Goal: Task Accomplishment & Management: Manage account settings

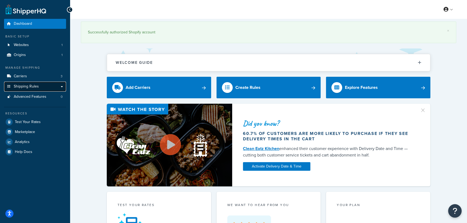
click at [40, 86] on link "Shipping Rules" at bounding box center [35, 87] width 62 height 10
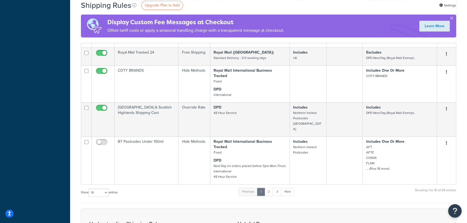
scroll to position [286, 0]
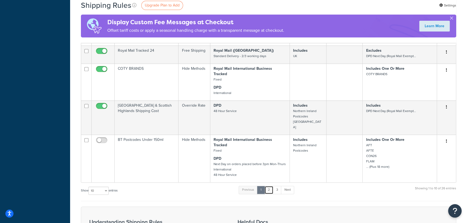
click at [271, 186] on link "2" at bounding box center [269, 190] width 9 height 8
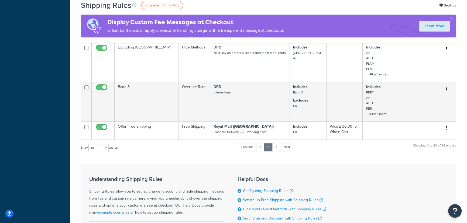
scroll to position [335, 0]
click at [278, 150] on link "3" at bounding box center [276, 146] width 9 height 8
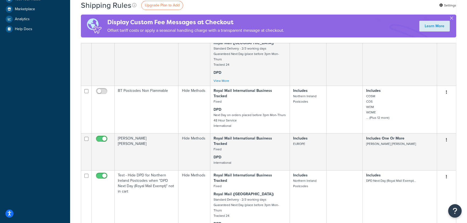
scroll to position [196, 0]
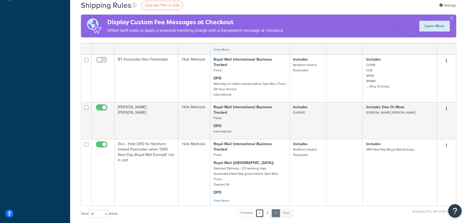
click at [261, 209] on link "1" at bounding box center [260, 213] width 8 height 8
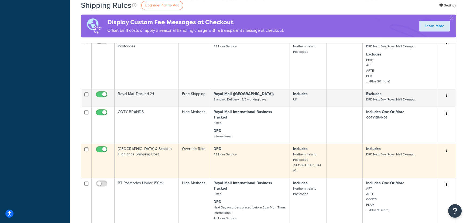
scroll to position [248, 0]
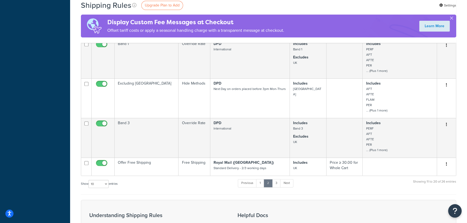
scroll to position [306, 0]
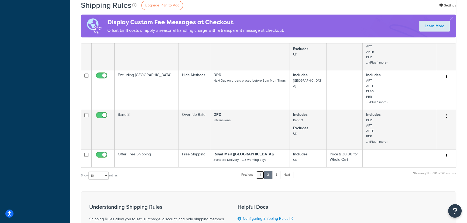
click at [259, 179] on link "1" at bounding box center [260, 175] width 8 height 8
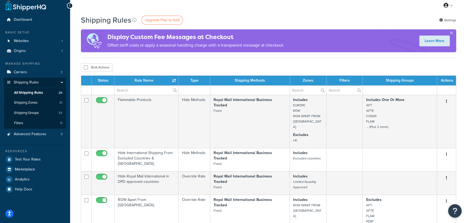
scroll to position [0, 0]
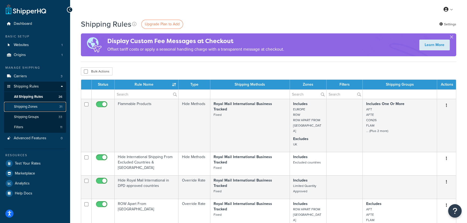
click at [36, 108] on span "Shipping Zones" at bounding box center [25, 107] width 23 height 5
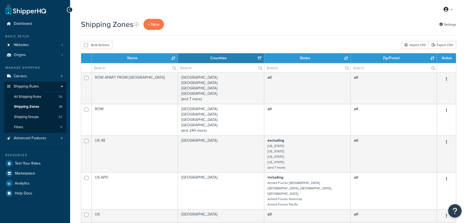
select select "15"
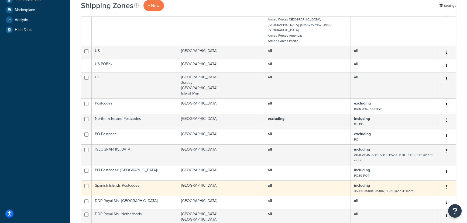
scroll to position [171, 0]
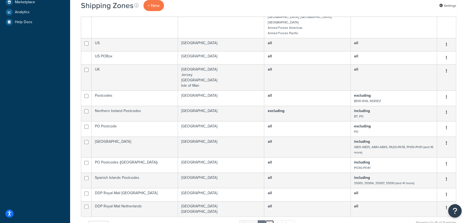
click at [270, 220] on link "2" at bounding box center [269, 224] width 9 height 8
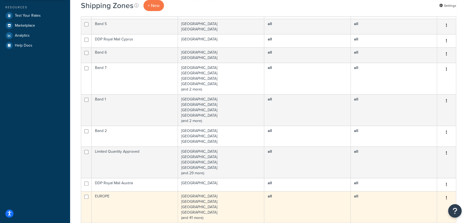
scroll to position [188, 0]
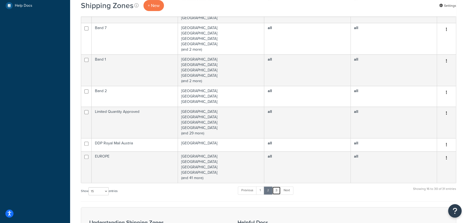
click at [275, 190] on link "3" at bounding box center [276, 191] width 9 height 8
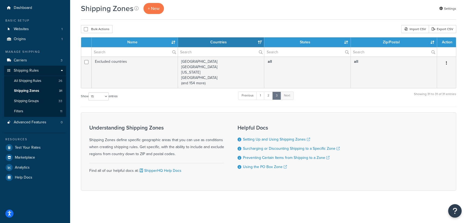
scroll to position [15, 0]
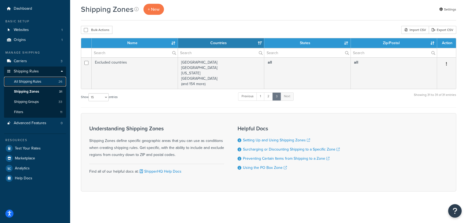
click at [47, 82] on link "All Shipping Rules 26" at bounding box center [35, 82] width 62 height 10
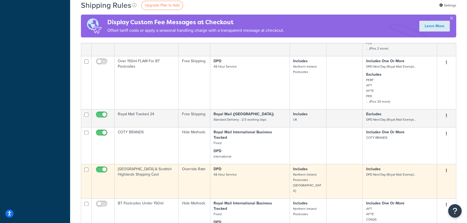
scroll to position [278, 0]
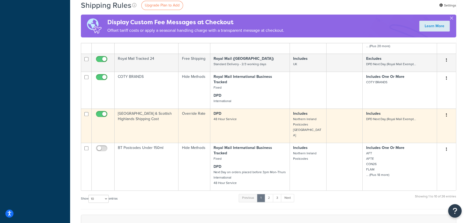
click at [205, 111] on td "Override Rate" at bounding box center [194, 126] width 32 height 34
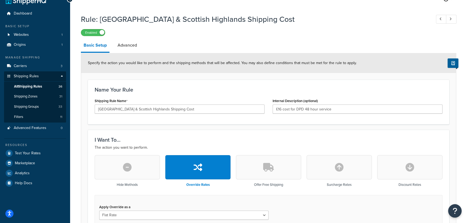
scroll to position [8, 0]
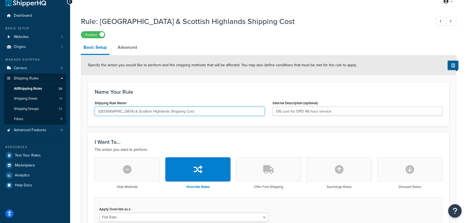
drag, startPoint x: 116, startPoint y: 113, endPoint x: 186, endPoint y: 113, distance: 69.3
click at [186, 113] on input "[GEOGRAPHIC_DATA] & Scottish Highlands Shipping Cost" at bounding box center [180, 111] width 170 height 9
click at [296, 111] on input "£16 cost for DPD 48 hour service" at bounding box center [358, 111] width 170 height 9
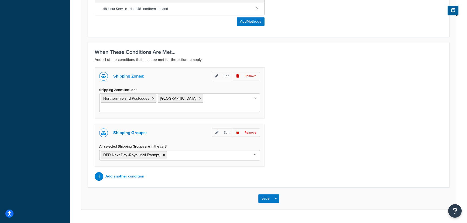
scroll to position [335, 0]
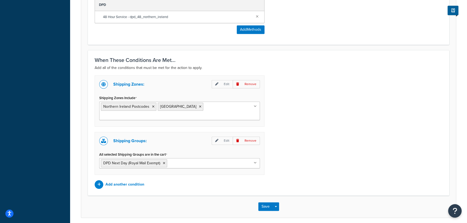
click at [240, 105] on ul "Northern Ireland Postcodes Scottish Islands & Highlands" at bounding box center [179, 111] width 161 height 19
type input "ireland"
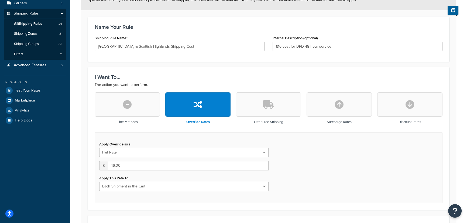
scroll to position [16, 0]
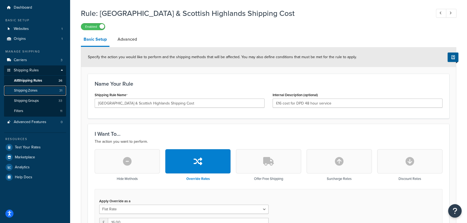
click at [32, 91] on span "Shipping Zones" at bounding box center [25, 90] width 23 height 5
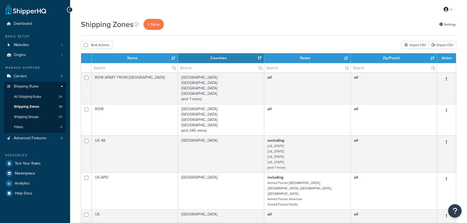
select select "15"
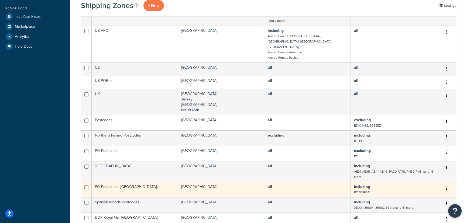
scroll to position [229, 0]
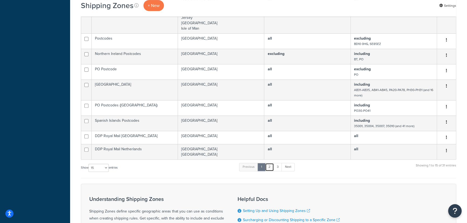
click at [268, 163] on link "2" at bounding box center [269, 167] width 9 height 8
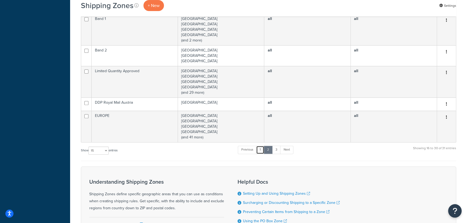
click at [263, 149] on link "1" at bounding box center [260, 150] width 8 height 8
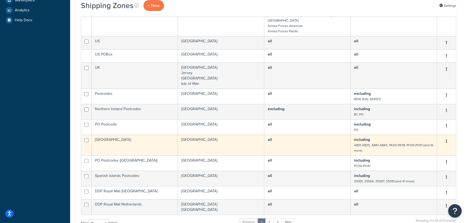
scroll to position [171, 0]
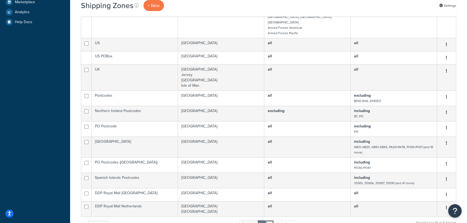
click at [269, 220] on link "2" at bounding box center [269, 224] width 9 height 8
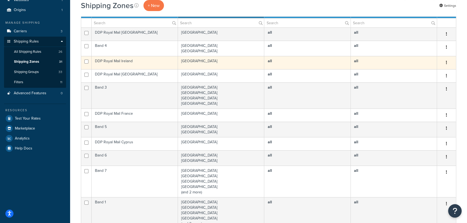
scroll to position [32, 0]
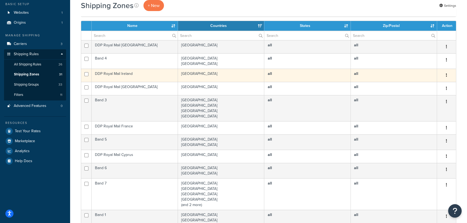
click at [224, 74] on td "[GEOGRAPHIC_DATA]" at bounding box center [221, 75] width 86 height 13
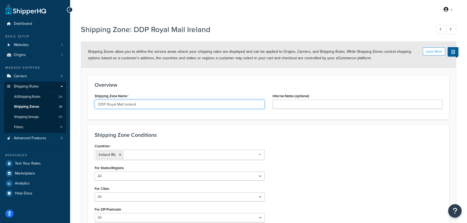
drag, startPoint x: 147, startPoint y: 104, endPoint x: 97, endPoint y: 104, distance: 50.4
click at [97, 104] on input "DDP Royal Mail Ireland" at bounding box center [180, 104] width 170 height 9
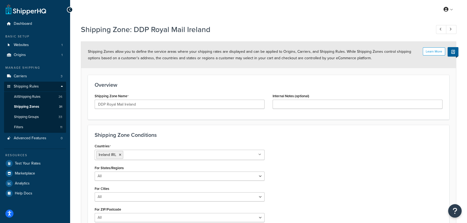
click at [188, 92] on div "Shipping Zone Name DDP Royal Mail Ireland" at bounding box center [180, 100] width 170 height 17
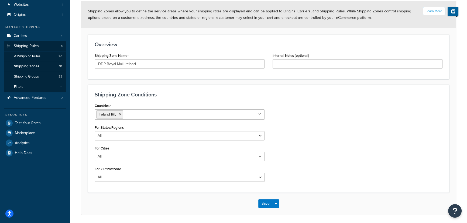
scroll to position [41, 0]
click at [49, 53] on link "All Shipping Rules 26" at bounding box center [35, 56] width 62 height 10
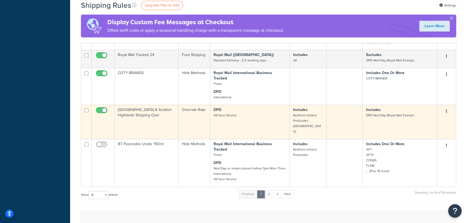
scroll to position [278, 0]
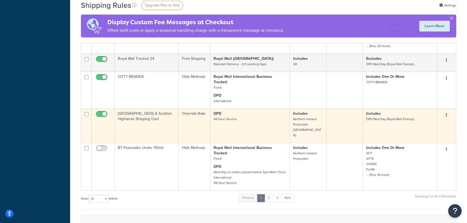
click at [203, 110] on td "Override Rate" at bounding box center [194, 126] width 32 height 34
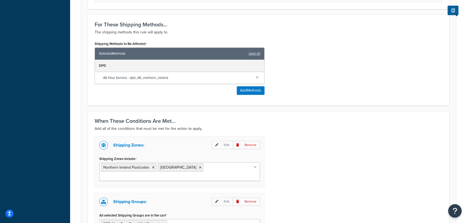
scroll to position [327, 0]
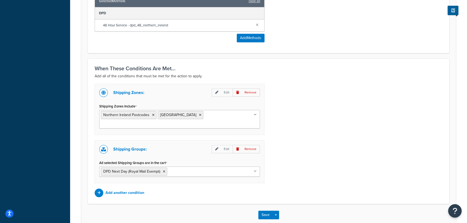
click at [230, 115] on ul "[GEOGRAPHIC_DATA] Postcodes [GEOGRAPHIC_DATA] & [GEOGRAPHIC_DATA]" at bounding box center [179, 119] width 161 height 19
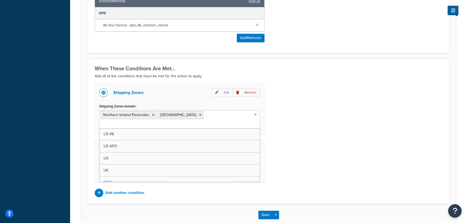
paste input "DDP Royal Mail Ireland"
type input "DDP Royal Mail Ireland"
click at [266, 215] on button "Save" at bounding box center [265, 216] width 15 height 9
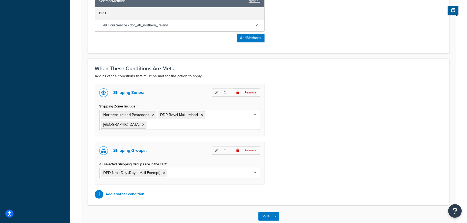
scroll to position [0, 0]
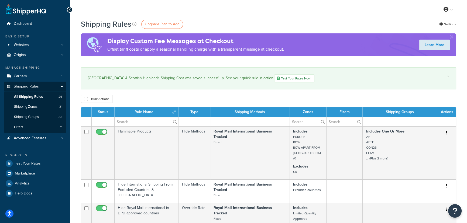
click at [150, 100] on div "Bulk Actions Duplicate Delete" at bounding box center [268, 99] width 375 height 8
click at [28, 165] on span "Test Your Rates" at bounding box center [28, 164] width 26 height 5
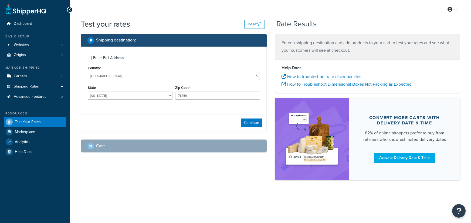
select select "[GEOGRAPHIC_DATA]"
click at [101, 57] on div "Enter Full Address" at bounding box center [108, 58] width 31 height 8
click at [92, 57] on input "Enter Full Address" at bounding box center [90, 58] width 4 height 4
checkbox input "true"
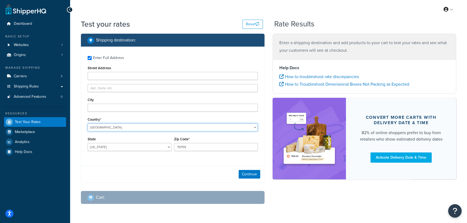
click at [104, 128] on select "[GEOGRAPHIC_DATA] [GEOGRAPHIC_DATA] [GEOGRAPHIC_DATA] [GEOGRAPHIC_DATA] [GEOGRA…" at bounding box center [173, 127] width 170 height 8
select select "IE"
click at [88, 123] on select "[GEOGRAPHIC_DATA] [GEOGRAPHIC_DATA] [GEOGRAPHIC_DATA] [GEOGRAPHIC_DATA] [GEOGRA…" at bounding box center [173, 127] width 170 height 8
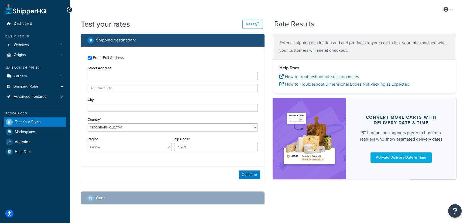
drag, startPoint x: 213, startPoint y: 151, endPoint x: 210, endPoint y: 150, distance: 3.0
click at [211, 150] on div "Zip Code* 78759" at bounding box center [216, 146] width 87 height 20
drag, startPoint x: 210, startPoint y: 148, endPoint x: 125, endPoint y: 149, distance: 84.7
click at [125, 149] on div "Region [GEOGRAPHIC_DATA] [GEOGRAPHIC_DATA] [GEOGRAPHIC_DATA] [GEOGRAPHIC_DATA] …" at bounding box center [172, 146] width 173 height 20
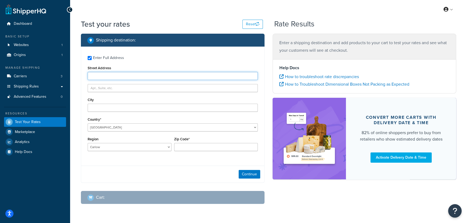
click at [104, 79] on input "Street Address" at bounding box center [173, 76] width 170 height 8
paste input "[STREET_ADDRESS]"
drag, startPoint x: 200, startPoint y: 75, endPoint x: 183, endPoint y: 79, distance: 17.1
click at [183, 79] on input "[STREET_ADDRESS]" at bounding box center [173, 76] width 170 height 8
drag, startPoint x: 167, startPoint y: 76, endPoint x: 181, endPoint y: 78, distance: 14.9
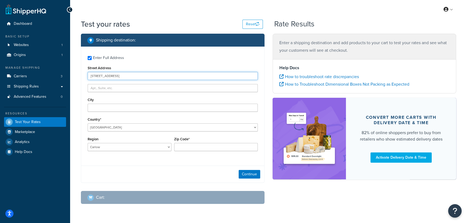
click at [181, 78] on input "[STREET_ADDRESS]" at bounding box center [173, 76] width 170 height 8
type input "[STREET_ADDRESS]"
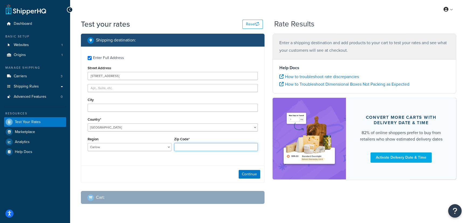
click at [188, 148] on input "Zip Code*" at bounding box center [216, 147] width 84 height 8
paste input "D08 YF89"
click at [178, 147] on input "D08 YF89" at bounding box center [216, 147] width 84 height 8
type input "D08 YF89"
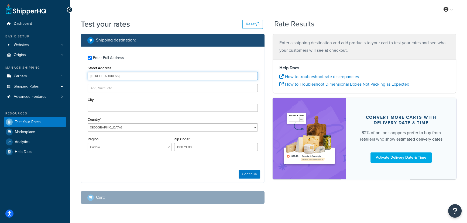
drag, startPoint x: 166, startPoint y: 75, endPoint x: 223, endPoint y: 78, distance: 56.7
click at [223, 78] on input "[STREET_ADDRESS]" at bounding box center [173, 76] width 170 height 8
drag, startPoint x: 171, startPoint y: 75, endPoint x: 156, endPoint y: 75, distance: 15.4
click at [156, 75] on input "[GEOGRAPHIC_DATA], [STREET_ADDRESS]" at bounding box center [173, 76] width 170 height 8
type input "[GEOGRAPHIC_DATA], [STREET_ADDRESS]"
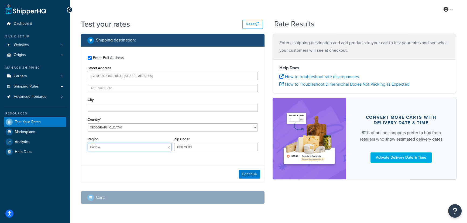
click at [105, 150] on select "Carlow Cavan [GEOGRAPHIC_DATA] [GEOGRAPHIC_DATA] [GEOGRAPHIC_DATA] [GEOGRAPHIC_…" at bounding box center [130, 147] width 84 height 8
select select "D"
click at [88, 143] on select "Carlow Cavan [GEOGRAPHIC_DATA] [GEOGRAPHIC_DATA] [GEOGRAPHIC_DATA] [GEOGRAPHIC_…" at bounding box center [130, 147] width 84 height 8
click at [249, 173] on button "Continue" at bounding box center [250, 174] width 22 height 9
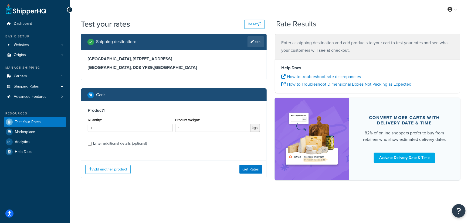
click at [124, 146] on div "Enter additional details (optional)" at bounding box center [120, 144] width 54 height 8
click at [92, 146] on input "Enter additional details (optional)" at bounding box center [90, 144] width 4 height 4
checkbox input "true"
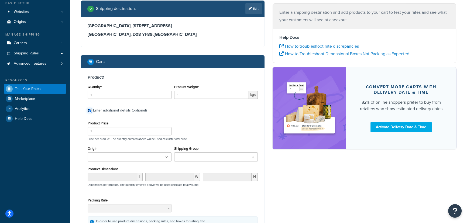
scroll to position [34, 0]
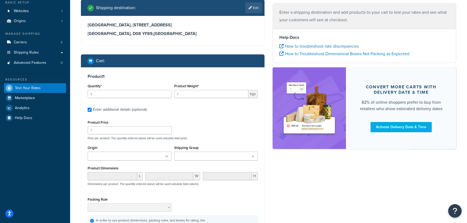
click at [198, 156] on input "Shipping Group" at bounding box center [200, 157] width 48 height 6
type input "flam"
click at [207, 135] on div "Product Price 1 Price per product. The quantity entered above will be used calc…" at bounding box center [172, 129] width 173 height 21
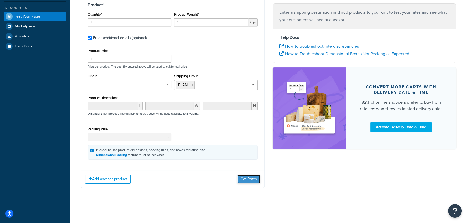
click at [245, 176] on button "Get Rates" at bounding box center [248, 179] width 23 height 9
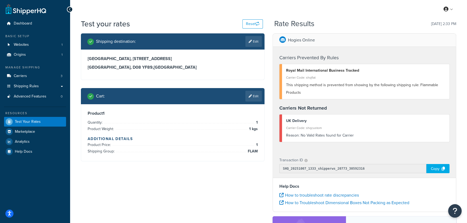
scroll to position [0, 0]
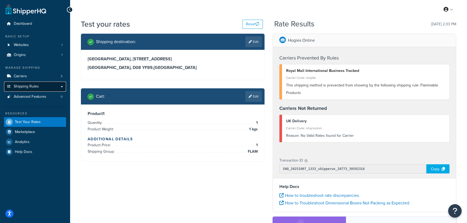
click at [28, 84] on span "Shipping Rules" at bounding box center [26, 86] width 25 height 5
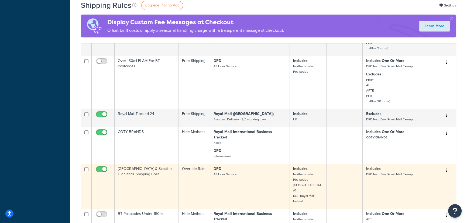
scroll to position [278, 0]
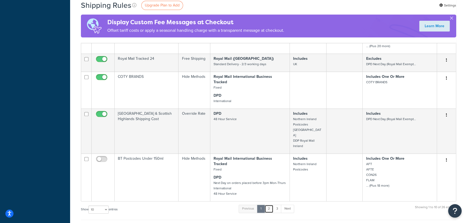
click at [269, 205] on link "2" at bounding box center [269, 209] width 9 height 8
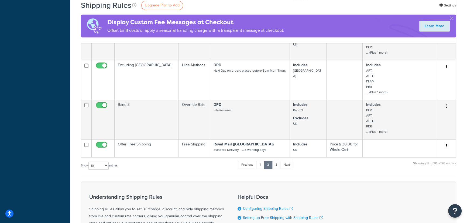
scroll to position [335, 0]
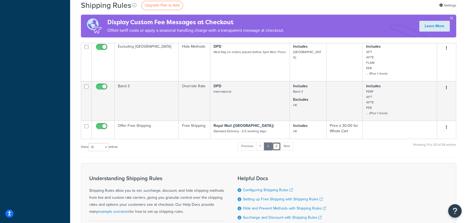
click at [277, 148] on link "3" at bounding box center [276, 146] width 9 height 8
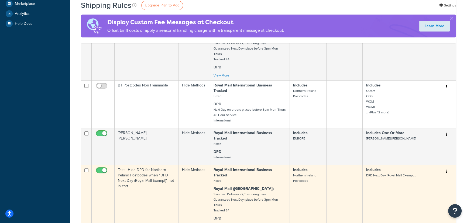
scroll to position [202, 0]
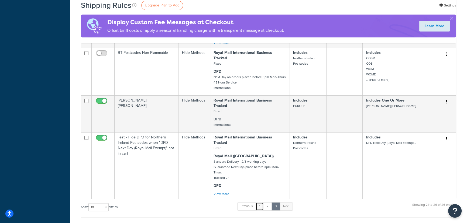
click at [262, 202] on link "1" at bounding box center [260, 206] width 8 height 8
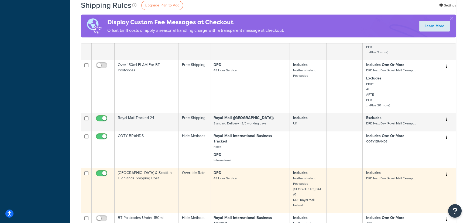
scroll to position [218, 0]
click at [194, 191] on td "Override Rate" at bounding box center [194, 191] width 32 height 45
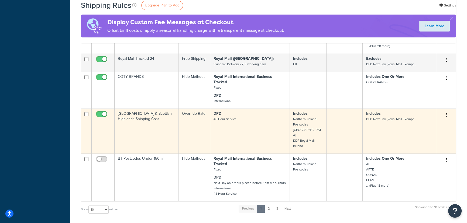
scroll to position [277, 0]
click at [196, 118] on td "Override Rate" at bounding box center [194, 131] width 32 height 45
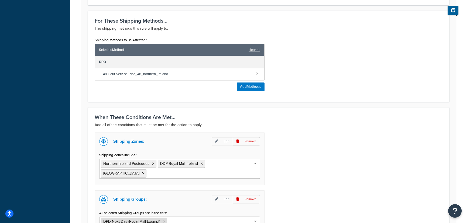
scroll to position [343, 0]
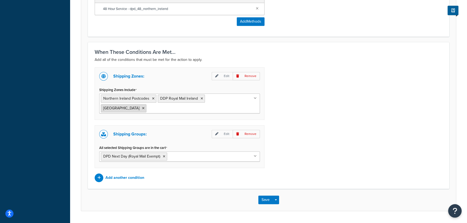
click at [145, 107] on icon at bounding box center [143, 108] width 2 height 3
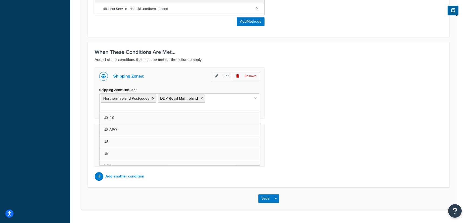
click at [341, 143] on div "Shipping Zones: Edit Remove Shipping Zones Include Northern Ireland Postcodes D…" at bounding box center [269, 124] width 356 height 114
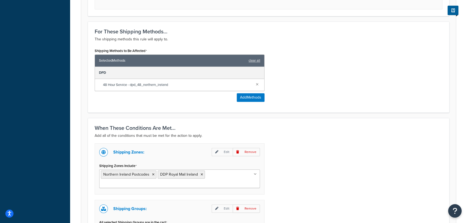
scroll to position [286, 0]
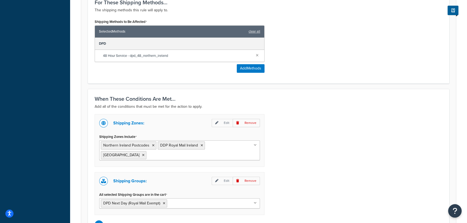
scroll to position [335, 0]
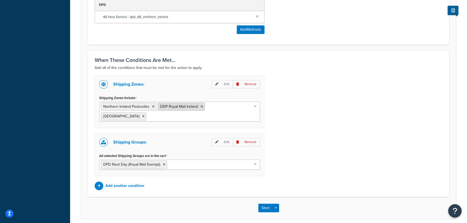
click at [201, 105] on icon at bounding box center [202, 106] width 2 height 3
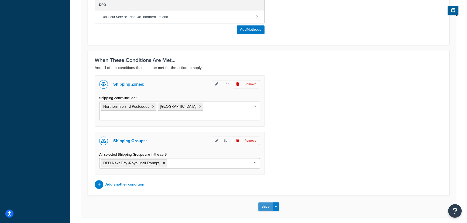
click at [267, 206] on button "Save" at bounding box center [265, 206] width 15 height 9
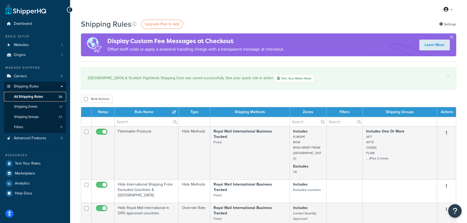
click at [38, 95] on span "All Shipping Rules" at bounding box center [28, 97] width 29 height 5
